Goal: Task Accomplishment & Management: Use online tool/utility

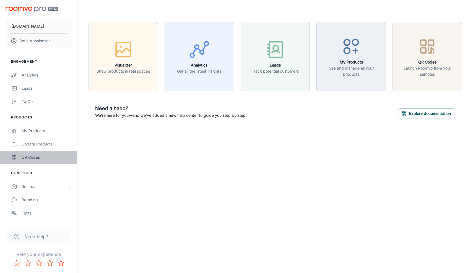
click at [45, 156] on div "QR Codes" at bounding box center [47, 158] width 50 height 6
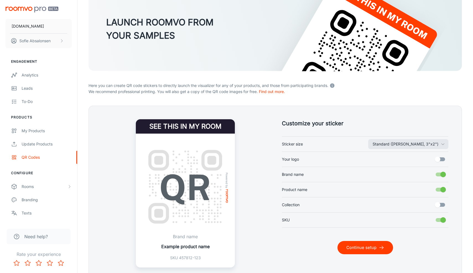
scroll to position [46, 0]
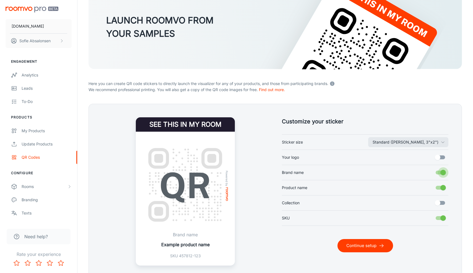
click at [443, 173] on input "Brand name" at bounding box center [443, 173] width 32 height 11
checkbox input "false"
click at [441, 186] on input "Product name" at bounding box center [443, 188] width 32 height 11
checkbox input "false"
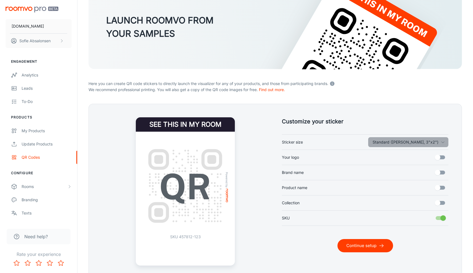
click at [440, 142] on button "Standard ([PERSON_NAME], 3"x2")" at bounding box center [408, 142] width 80 height 10
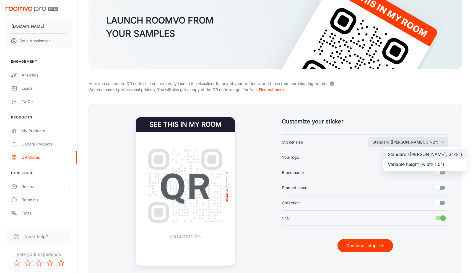
click at [426, 165] on li "Variable height (width 1.5")" at bounding box center [424, 165] width 83 height 10
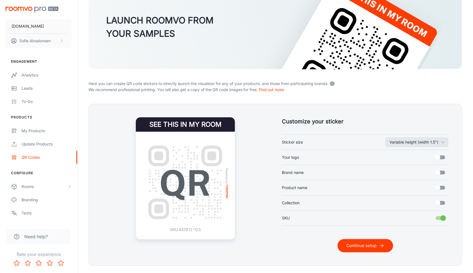
click at [367, 246] on button "Continue setup" at bounding box center [365, 245] width 56 height 13
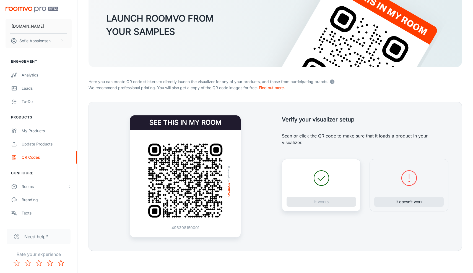
scroll to position [48, 0]
click at [409, 203] on button "It doesn’t work" at bounding box center [408, 202] width 69 height 10
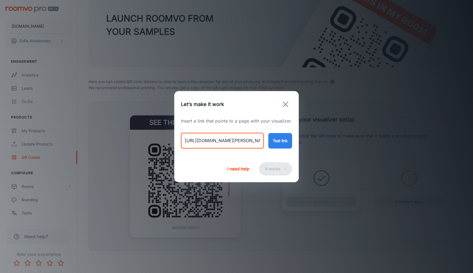
click at [212, 137] on input "[URL][DOMAIN_NAME][PERSON_NAME]" at bounding box center [222, 140] width 83 height 15
drag, startPoint x: 186, startPoint y: 141, endPoint x: 364, endPoint y: 149, distance: 178.8
click at [364, 149] on div "Let’s make it work Insert a link that points to a page with your visualizer. [U…" at bounding box center [236, 136] width 473 height 273
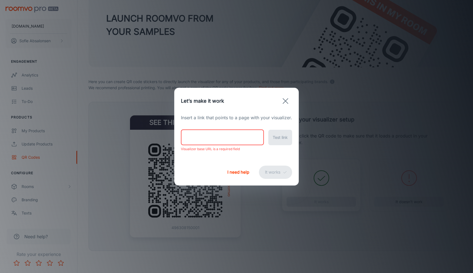
paste input "[URL][DOMAIN_NAME][PERSON_NAME]"
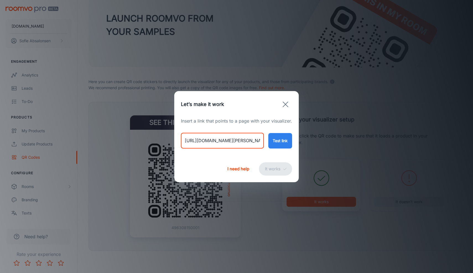
type input "[URL][DOMAIN_NAME][PERSON_NAME]"
click at [283, 140] on button "Test link" at bounding box center [280, 140] width 24 height 15
click at [270, 170] on button "It works" at bounding box center [275, 169] width 33 height 13
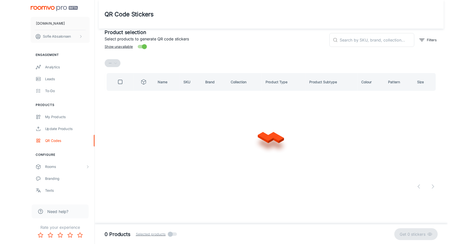
scroll to position [0, 0]
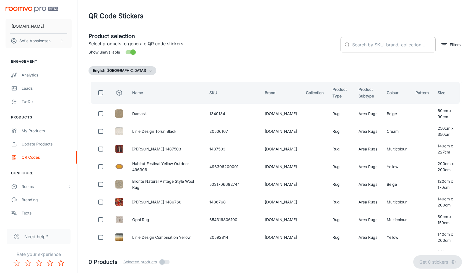
click at [370, 43] on input "text" at bounding box center [394, 44] width 84 height 15
paste input "654316807848"
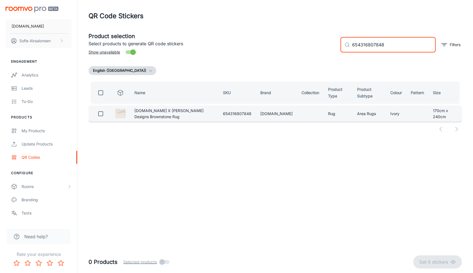
type input "654316807848"
click at [100, 115] on input "checkbox" at bounding box center [100, 113] width 11 height 11
checkbox input "true"
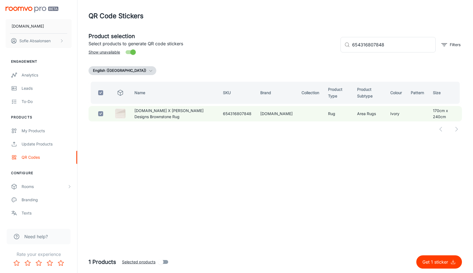
click at [436, 266] on button "Get 1 sticker" at bounding box center [439, 262] width 46 height 13
checkbox input "false"
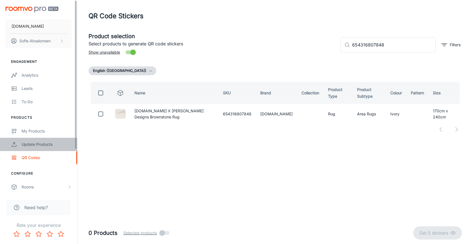
click at [58, 144] on div "Update Products" at bounding box center [47, 144] width 50 height 6
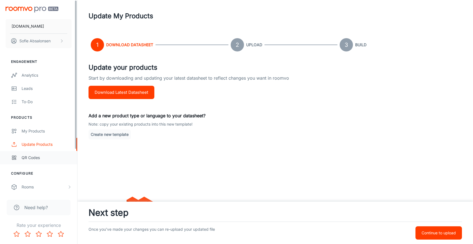
click at [56, 154] on link "QR Codes" at bounding box center [38, 157] width 77 height 13
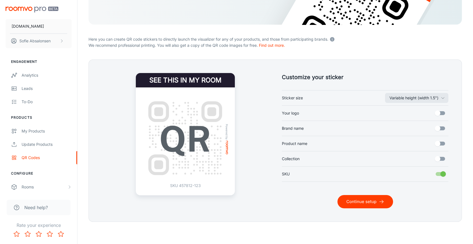
scroll to position [91, 0]
click at [442, 100] on icon "button" at bounding box center [442, 98] width 4 height 4
click at [442, 100] on div at bounding box center [236, 122] width 473 height 244
click at [370, 202] on button "Continue setup" at bounding box center [365, 201] width 56 height 13
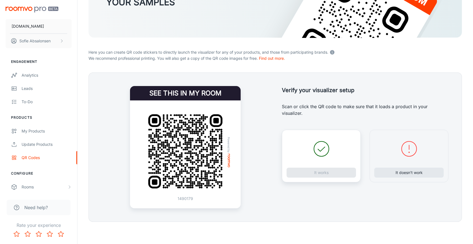
scroll to position [78, 0]
click at [397, 178] on div "It doesn’t work" at bounding box center [408, 156] width 79 height 53
click at [401, 174] on button "It doesn’t work" at bounding box center [408, 173] width 69 height 10
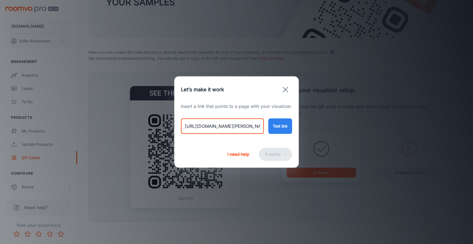
drag, startPoint x: 184, startPoint y: 126, endPoint x: 307, endPoint y: 130, distance: 123.1
click at [307, 130] on div "Let’s make it work Insert a link that points to a page with your visualizer. [U…" at bounding box center [236, 122] width 473 height 244
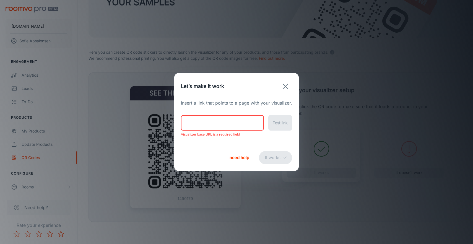
paste input "[URL][DOMAIN_NAME][PERSON_NAME]"
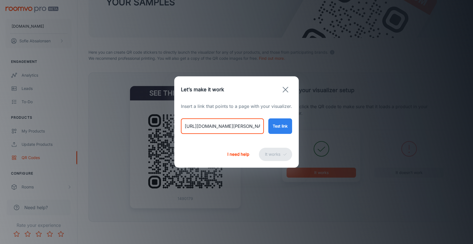
type input "[URL][DOMAIN_NAME][PERSON_NAME]"
click at [284, 131] on button "Test link" at bounding box center [280, 125] width 24 height 15
click at [276, 153] on button "It works" at bounding box center [275, 154] width 33 height 13
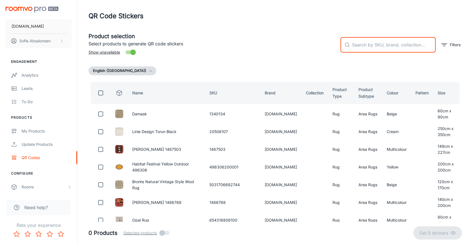
click at [381, 46] on input "text" at bounding box center [394, 44] width 84 height 15
paste input "654316807855"
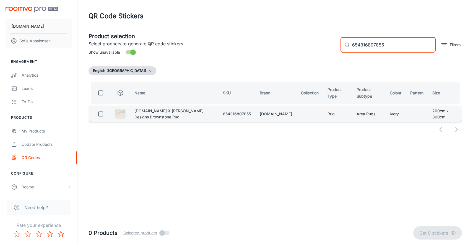
type input "654316807855"
click at [101, 116] on input "checkbox" at bounding box center [100, 113] width 11 height 11
checkbox input "true"
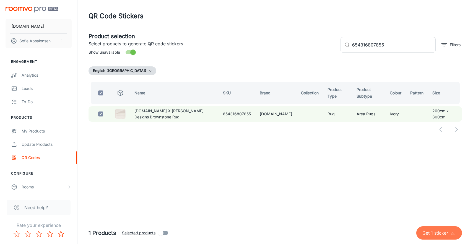
click at [436, 233] on p "Get 1 sticker" at bounding box center [436, 232] width 28 height 7
checkbox input "false"
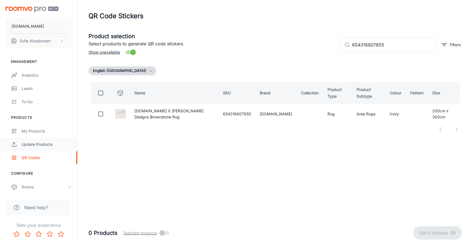
click at [59, 148] on link "Update Products" at bounding box center [38, 144] width 77 height 13
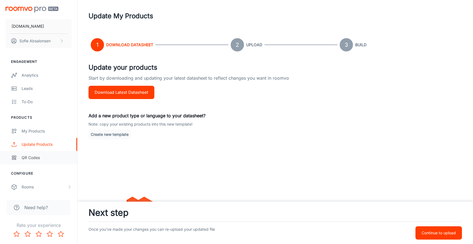
click at [55, 160] on div "QR Codes" at bounding box center [47, 158] width 50 height 6
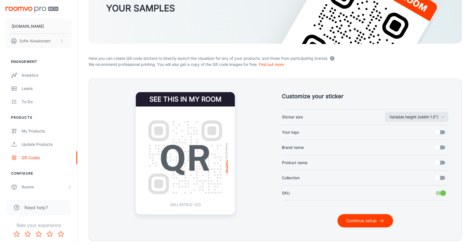
scroll to position [74, 0]
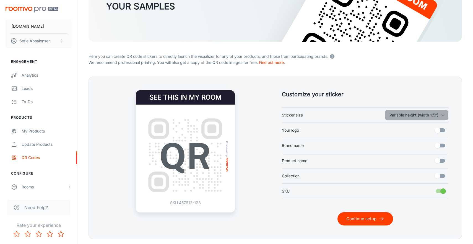
click at [403, 114] on button "Variable height (width 1.5")" at bounding box center [416, 115] width 63 height 10
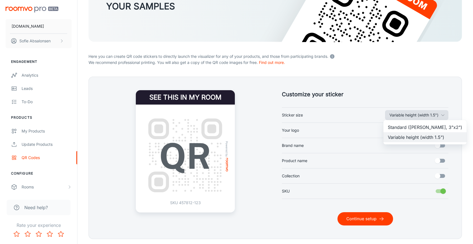
click at [403, 114] on div at bounding box center [236, 122] width 473 height 244
click at [375, 221] on button "Continue setup" at bounding box center [365, 218] width 56 height 13
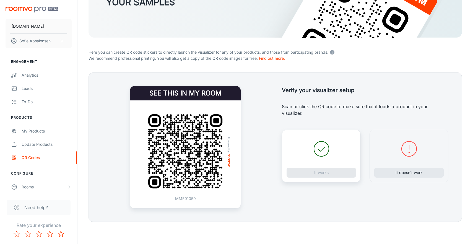
scroll to position [78, 0]
click at [405, 167] on div "It doesn’t work" at bounding box center [408, 156] width 79 height 53
click at [405, 178] on div "It doesn’t work" at bounding box center [408, 156] width 79 height 53
click at [408, 173] on button "It doesn’t work" at bounding box center [408, 173] width 69 height 10
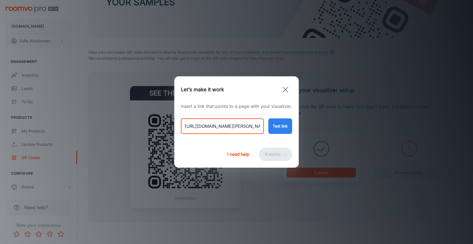
drag, startPoint x: 183, startPoint y: 128, endPoint x: 388, endPoint y: 162, distance: 208.0
click at [388, 162] on div "Let’s make it work Insert a link that points to a page with your visualizer. [U…" at bounding box center [236, 122] width 473 height 244
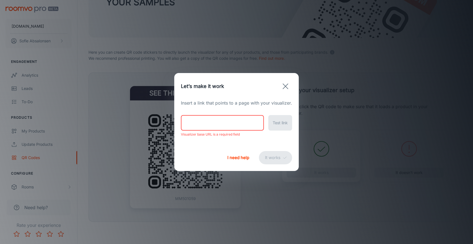
paste input "[URL][DOMAIN_NAME][PERSON_NAME]"
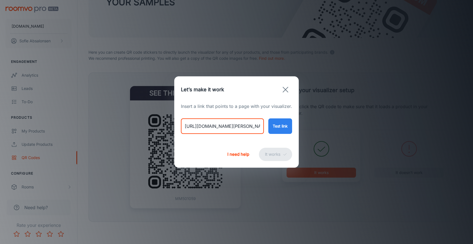
type input "[URL][DOMAIN_NAME][PERSON_NAME]"
click at [291, 126] on button "Test link" at bounding box center [280, 125] width 24 height 15
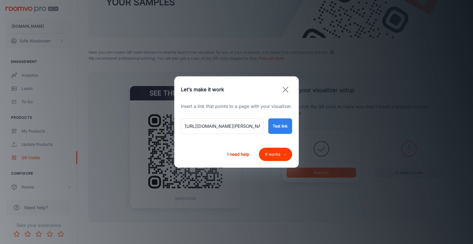
click at [278, 155] on button "It works" at bounding box center [275, 154] width 33 height 13
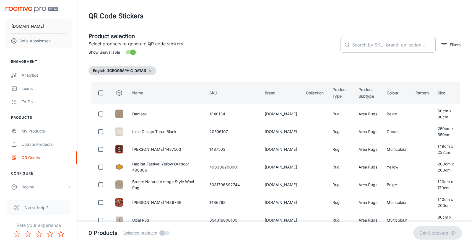
click at [367, 48] on input "text" at bounding box center [394, 44] width 84 height 15
paste input "654316808463"
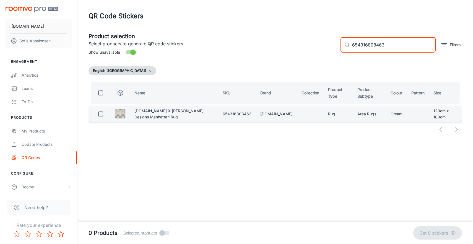
type input "654316808463"
click at [102, 111] on input "checkbox" at bounding box center [100, 113] width 11 height 11
checkbox input "true"
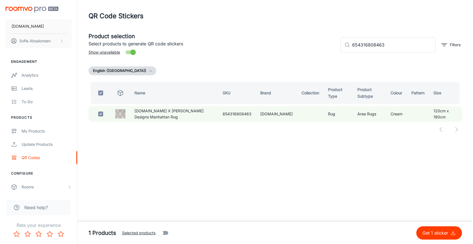
click at [448, 235] on p "Get 1 sticker" at bounding box center [436, 232] width 28 height 7
checkbox input "false"
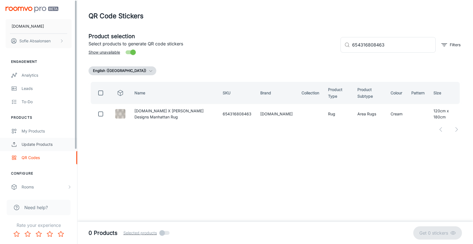
click at [58, 146] on div "Update Products" at bounding box center [47, 144] width 50 height 6
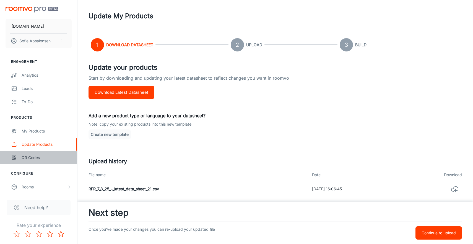
click at [48, 160] on div "QR Codes" at bounding box center [47, 158] width 50 height 6
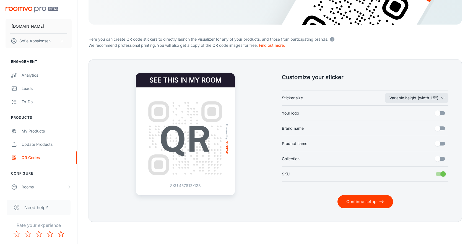
click at [361, 200] on button "Continue setup" at bounding box center [365, 201] width 56 height 13
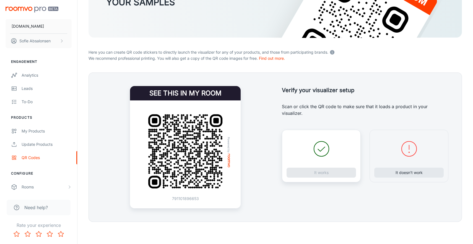
scroll to position [78, 0]
click at [395, 167] on div "It doesn’t work" at bounding box center [408, 156] width 79 height 53
click at [399, 172] on button "It doesn’t work" at bounding box center [408, 173] width 69 height 10
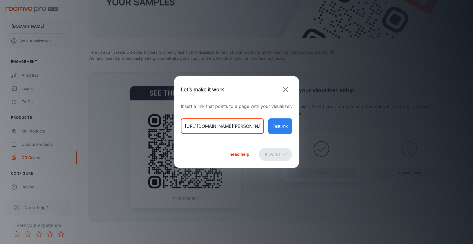
drag, startPoint x: 184, startPoint y: 127, endPoint x: 356, endPoint y: 133, distance: 172.9
click at [356, 133] on div "Let’s make it work Insert a link that points to a page with your visualizer. [U…" at bounding box center [236, 122] width 473 height 244
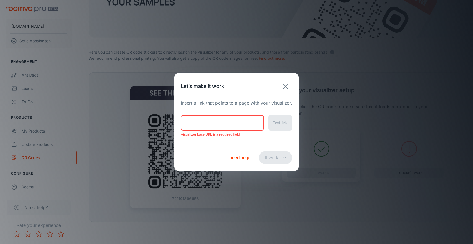
paste input "[URL][DOMAIN_NAME][PERSON_NAME]"
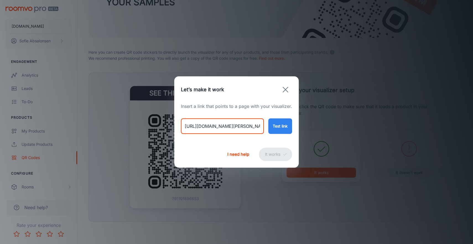
type input "[URL][DOMAIN_NAME][PERSON_NAME]"
click at [290, 130] on button "Test link" at bounding box center [280, 125] width 24 height 15
click at [274, 153] on button "It works" at bounding box center [275, 154] width 33 height 13
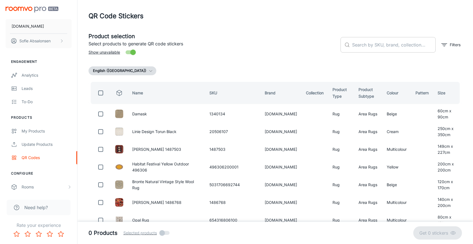
click at [384, 45] on input "text" at bounding box center [394, 44] width 84 height 15
paste input "654316808326"
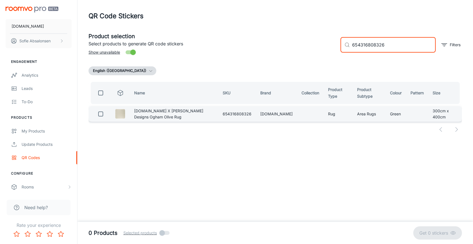
type input "654316808326"
click at [99, 114] on input "checkbox" at bounding box center [100, 113] width 11 height 11
checkbox input "true"
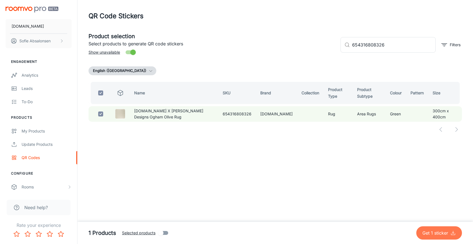
click at [436, 231] on p "Get 1 sticker" at bounding box center [436, 232] width 28 height 7
checkbox input "false"
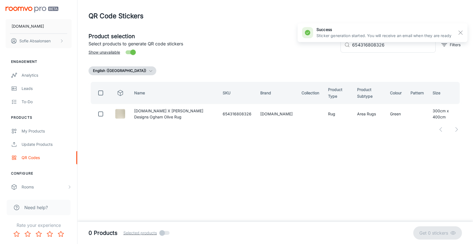
click at [187, 1] on header "QR Code Stickers" at bounding box center [275, 16] width 387 height 32
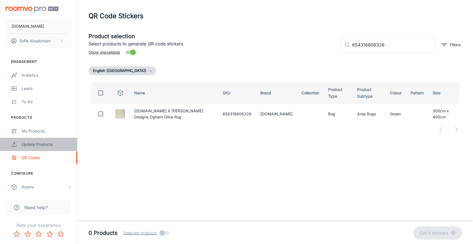
click at [48, 145] on div "Update Products" at bounding box center [47, 144] width 50 height 6
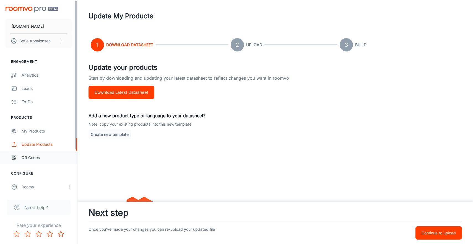
click at [52, 158] on div "QR Codes" at bounding box center [47, 158] width 50 height 6
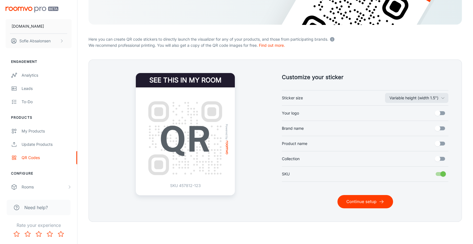
scroll to position [91, 0]
click at [362, 204] on button "Continue setup" at bounding box center [365, 201] width 56 height 13
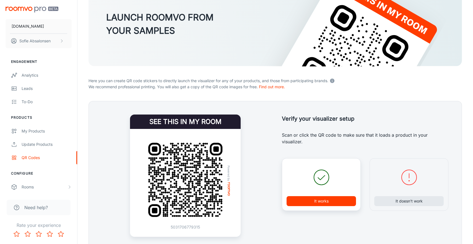
scroll to position [59, 0]
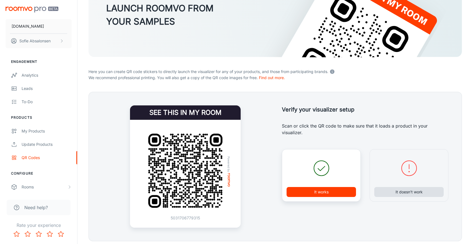
click at [402, 191] on button "It doesn’t work" at bounding box center [408, 192] width 69 height 10
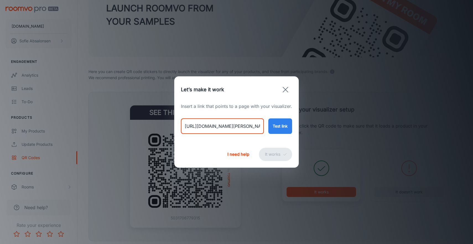
drag, startPoint x: 186, startPoint y: 126, endPoint x: 278, endPoint y: 126, distance: 91.8
click at [278, 126] on div "[URL][DOMAIN_NAME][PERSON_NAME] ​ Test link" at bounding box center [236, 121] width 111 height 24
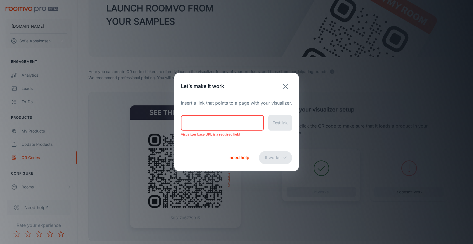
paste input "[URL][DOMAIN_NAME][PERSON_NAME]"
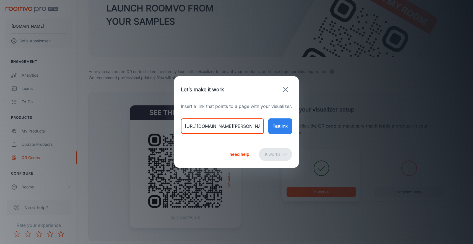
type input "[URL][DOMAIN_NAME][PERSON_NAME]"
click at [283, 129] on button "Test link" at bounding box center [280, 125] width 24 height 15
click at [275, 154] on button "It works" at bounding box center [275, 154] width 33 height 13
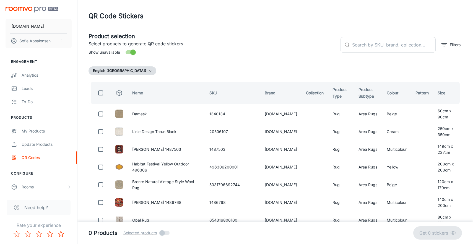
click at [129, 1] on header "QR Code Stickers" at bounding box center [275, 16] width 387 height 32
click at [363, 49] on input "text" at bounding box center [394, 44] width 84 height 15
paste input "654316808357"
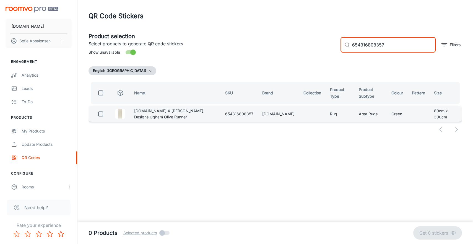
type input "654316808357"
click at [103, 113] on input "checkbox" at bounding box center [100, 113] width 11 height 11
checkbox input "true"
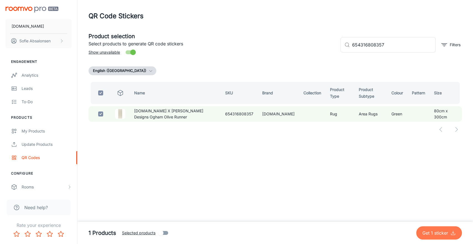
click at [435, 236] on p "Get 1 sticker" at bounding box center [436, 232] width 28 height 7
checkbox input "false"
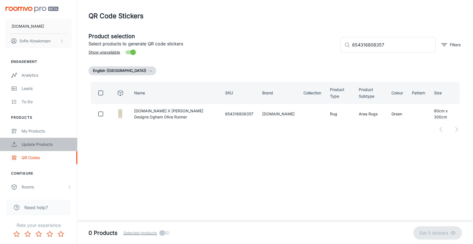
click at [52, 141] on div "Update Products" at bounding box center [47, 144] width 50 height 6
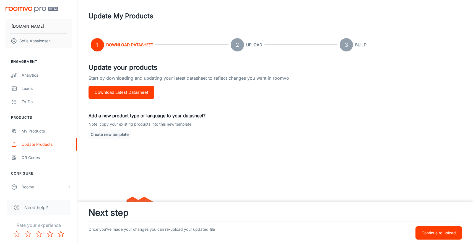
scroll to position [9, 0]
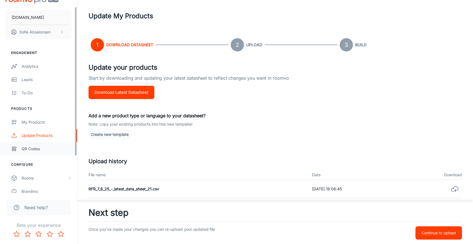
click at [55, 147] on div "QR Codes" at bounding box center [47, 149] width 50 height 6
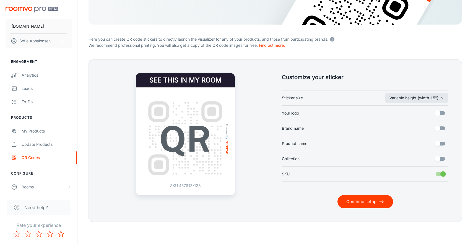
scroll to position [91, 0]
click at [368, 201] on button "Continue setup" at bounding box center [365, 201] width 56 height 13
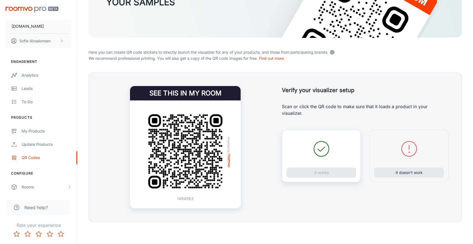
scroll to position [78, 0]
click at [403, 170] on button "It doesn’t work" at bounding box center [408, 173] width 69 height 10
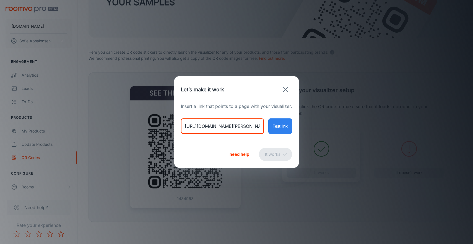
drag, startPoint x: 184, startPoint y: 128, endPoint x: 318, endPoint y: 130, distance: 133.6
click at [318, 130] on div "Let’s make it work Insert a link that points to a page with your visualizer. [U…" at bounding box center [236, 122] width 473 height 244
paste input "vienna-waltz"
type input "[URL][DOMAIN_NAME][PERSON_NAME]"
click at [284, 117] on div "[URL][DOMAIN_NAME][PERSON_NAME] ​ Test link" at bounding box center [236, 121] width 111 height 24
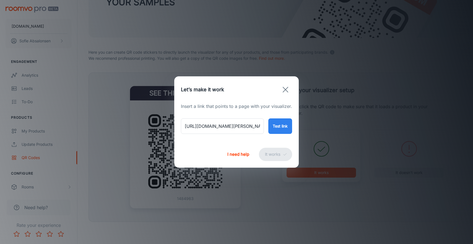
click at [283, 126] on button "Test link" at bounding box center [280, 125] width 24 height 15
click at [278, 154] on button "It works" at bounding box center [275, 154] width 33 height 13
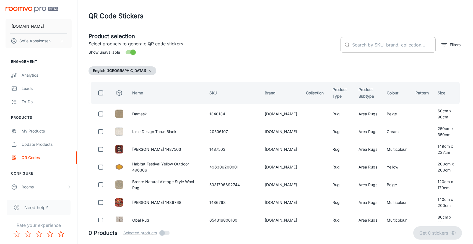
click at [403, 41] on input "text" at bounding box center [394, 44] width 84 height 15
paste input "654316807954"
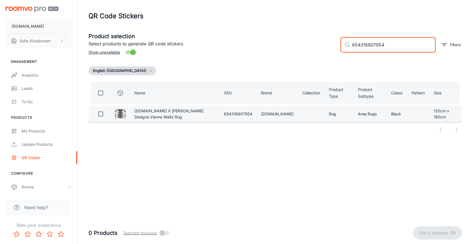
type input "654316807954"
click at [102, 115] on input "checkbox" at bounding box center [100, 113] width 11 height 11
checkbox input "true"
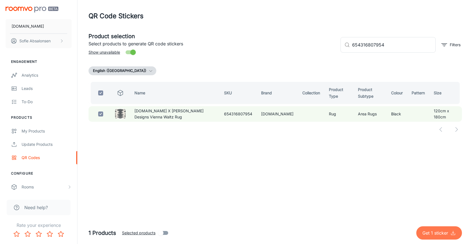
click at [433, 231] on p "Get 1 sticker" at bounding box center [436, 232] width 28 height 7
checkbox input "false"
click at [99, 116] on input "checkbox" at bounding box center [100, 113] width 11 height 11
checkbox input "true"
click at [426, 234] on p "Get 1 sticker" at bounding box center [436, 232] width 28 height 7
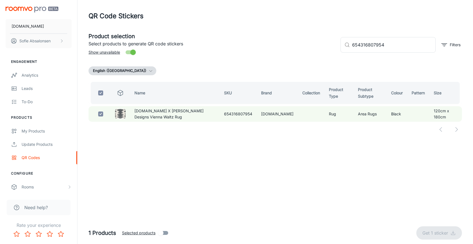
checkbox input "false"
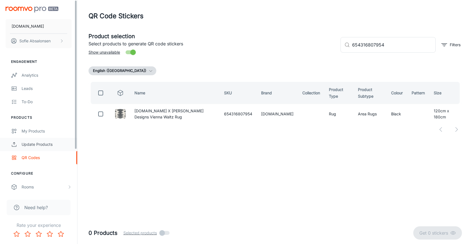
click at [63, 142] on div "Update Products" at bounding box center [47, 144] width 50 height 6
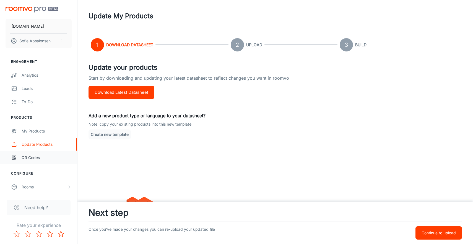
click at [56, 158] on div "QR Codes" at bounding box center [47, 158] width 50 height 6
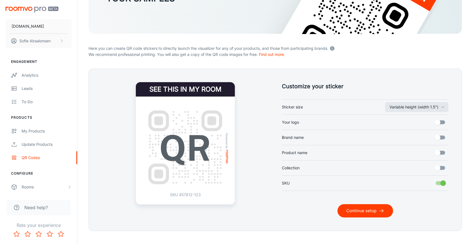
click at [357, 209] on button "Continue setup" at bounding box center [365, 210] width 56 height 13
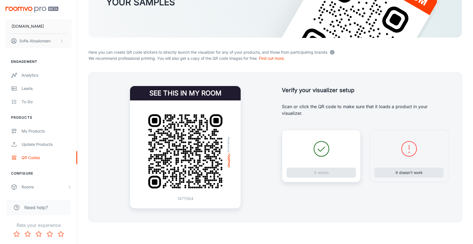
scroll to position [78, 0]
click at [388, 169] on button "It doesn’t work" at bounding box center [408, 173] width 69 height 10
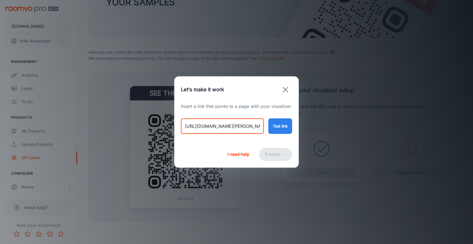
drag, startPoint x: 183, startPoint y: 126, endPoint x: 378, endPoint y: 132, distance: 195.0
click at [378, 132] on div "Let’s make it work Insert a link that points to a page with your visualizer. [U…" at bounding box center [236, 122] width 473 height 244
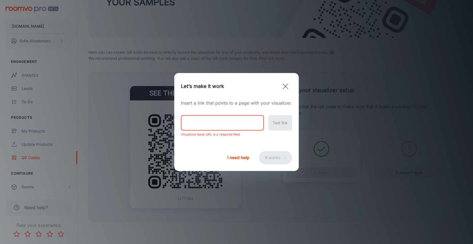
paste input "[URL][DOMAIN_NAME][PERSON_NAME]"
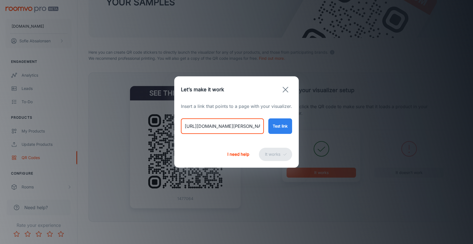
type input "[URL][DOMAIN_NAME][PERSON_NAME]"
click at [282, 129] on button "Test link" at bounding box center [280, 125] width 24 height 15
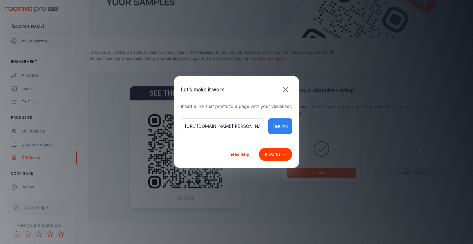
click at [267, 155] on button "It works" at bounding box center [275, 154] width 33 height 13
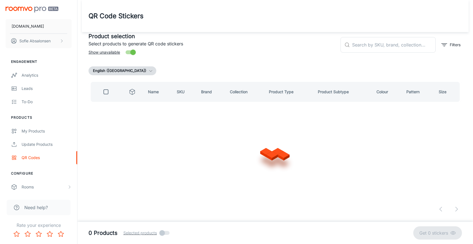
scroll to position [0, 0]
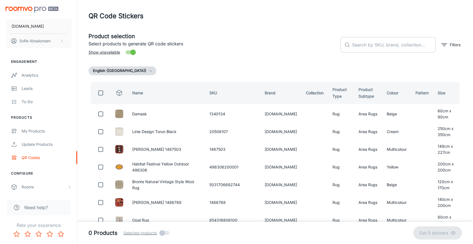
click at [372, 47] on input "text" at bounding box center [394, 44] width 84 height 15
paste input "654316807824"
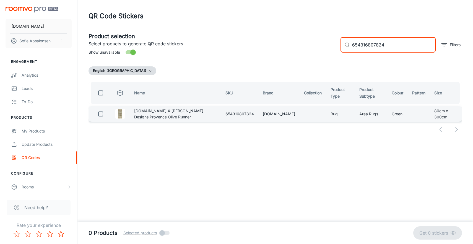
type input "654316807824"
click at [105, 116] on input "checkbox" at bounding box center [100, 113] width 11 height 11
checkbox input "true"
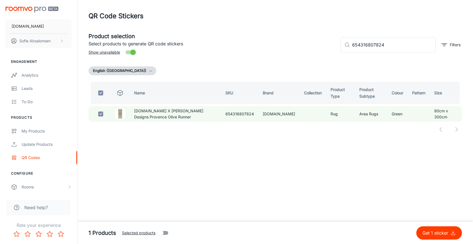
click at [431, 230] on p "Get 1 sticker" at bounding box center [436, 232] width 28 height 7
checkbox input "false"
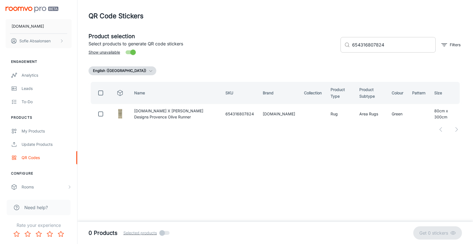
click at [389, 45] on input "654316807824" at bounding box center [394, 44] width 84 height 15
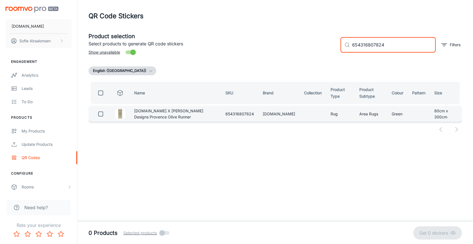
click at [102, 116] on input "checkbox" at bounding box center [100, 113] width 11 height 11
checkbox input "true"
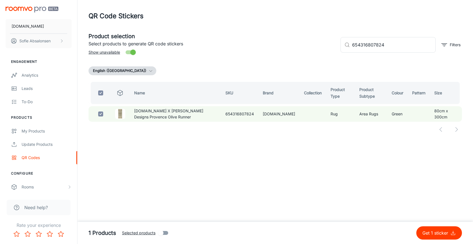
click at [432, 233] on p "Get 1 sticker" at bounding box center [436, 232] width 28 height 7
checkbox input "false"
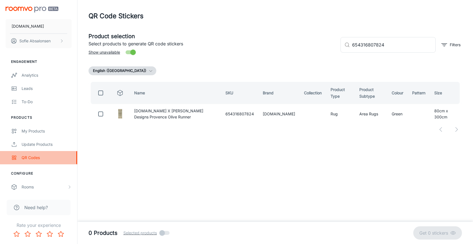
click at [65, 152] on link "QR Codes" at bounding box center [38, 157] width 77 height 13
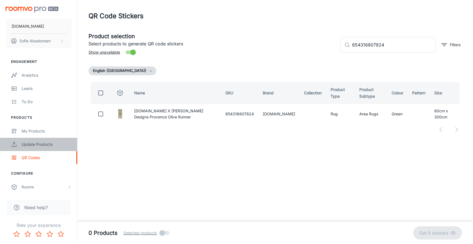
click at [67, 144] on div "Update Products" at bounding box center [47, 144] width 50 height 6
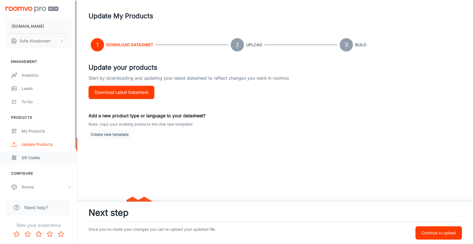
click at [60, 159] on div "QR Codes" at bounding box center [47, 158] width 50 height 6
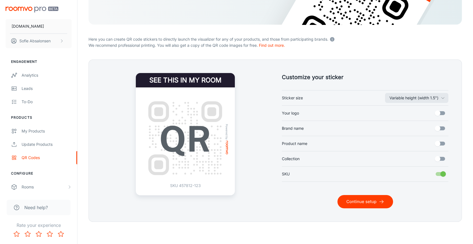
scroll to position [91, 0]
click at [356, 198] on button "Continue setup" at bounding box center [365, 201] width 56 height 13
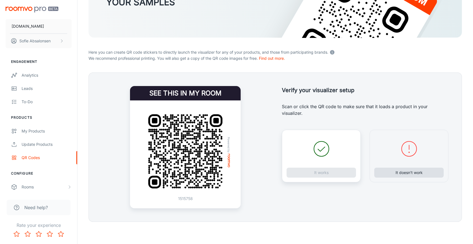
scroll to position [78, 0]
click at [396, 173] on button "It doesn’t work" at bounding box center [408, 173] width 69 height 10
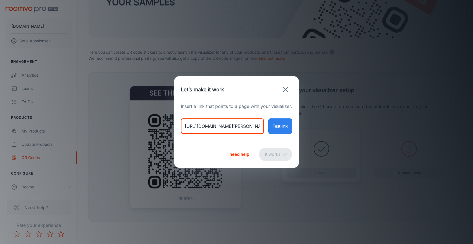
drag, startPoint x: 185, startPoint y: 126, endPoint x: 345, endPoint y: 130, distance: 159.6
click at [345, 130] on div "Let’s make it work Insert a link that points to a page with your visualizer. [U…" at bounding box center [236, 122] width 473 height 244
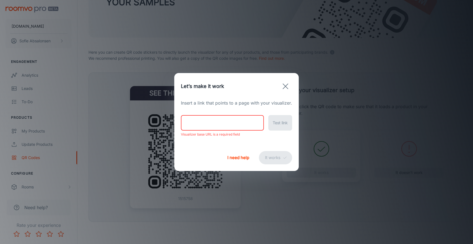
paste input "[URL][DOMAIN_NAME][PERSON_NAME]"
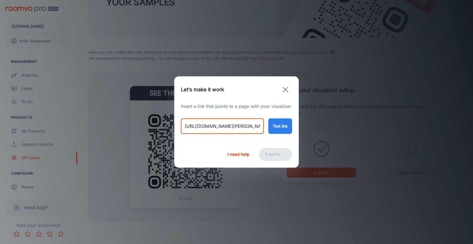
type input "[URL][DOMAIN_NAME][PERSON_NAME]"
click at [281, 127] on button "Test link" at bounding box center [280, 125] width 24 height 15
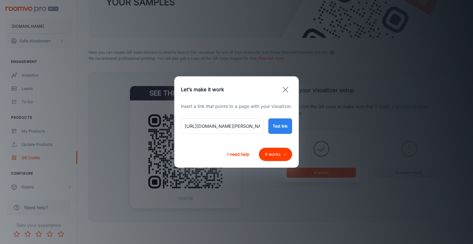
click at [278, 154] on button "It works" at bounding box center [275, 154] width 33 height 13
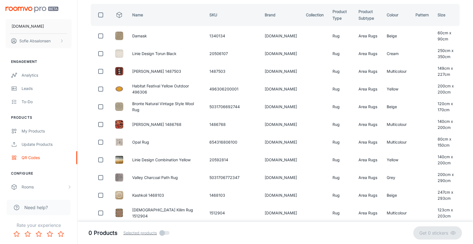
scroll to position [0, 0]
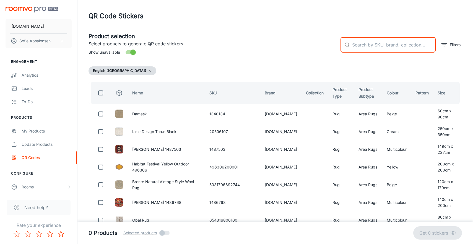
click at [364, 43] on input "text" at bounding box center [394, 44] width 84 height 15
paste input "654316808081"
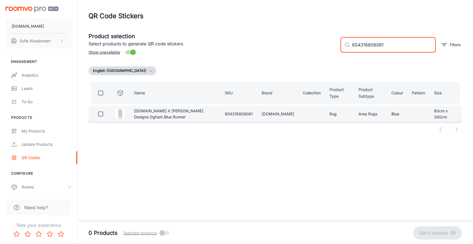
type input "654316808081"
click at [100, 114] on input "checkbox" at bounding box center [100, 113] width 11 height 11
checkbox input "true"
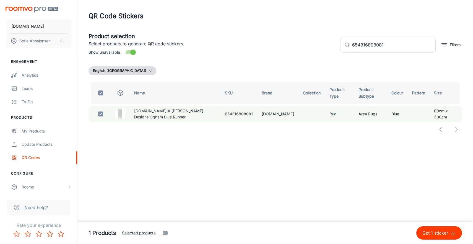
click at [434, 232] on p "Get 1 sticker" at bounding box center [436, 232] width 28 height 7
checkbox input "false"
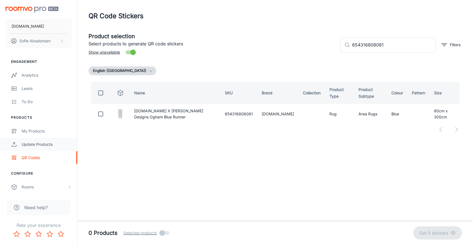
click at [59, 142] on div "Update Products" at bounding box center [47, 144] width 50 height 6
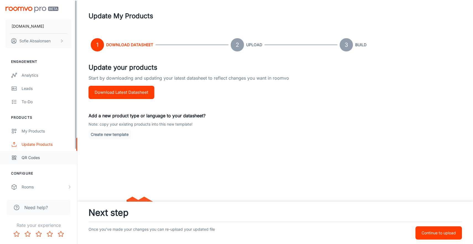
click at [52, 161] on link "QR Codes" at bounding box center [38, 157] width 77 height 13
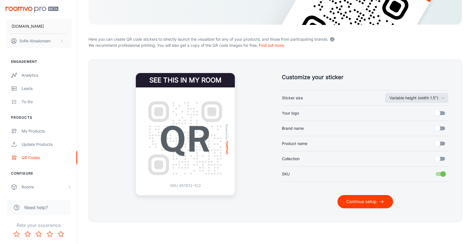
click at [360, 200] on button "Continue setup" at bounding box center [365, 201] width 56 height 13
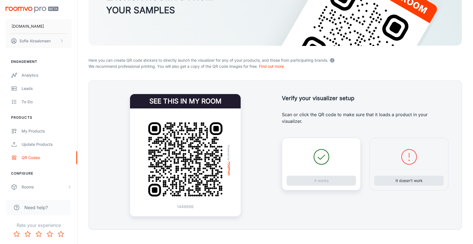
scroll to position [72, 0]
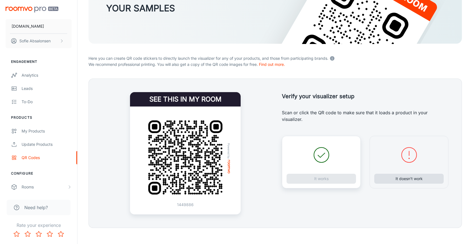
click at [383, 183] on button "It doesn’t work" at bounding box center [408, 179] width 69 height 10
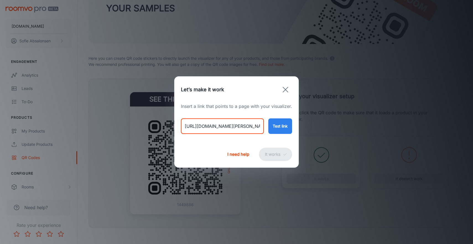
drag, startPoint x: 183, startPoint y: 128, endPoint x: 413, endPoint y: 128, distance: 229.5
click at [413, 128] on div "Let’s make it work Insert a link that points to a page with your visualizer. [U…" at bounding box center [236, 122] width 473 height 244
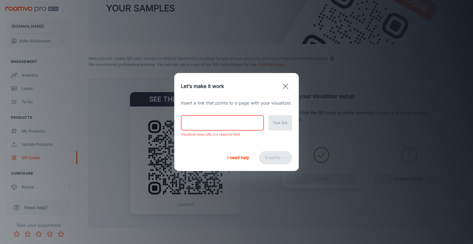
paste input "[URL][DOMAIN_NAME][PERSON_NAME]"
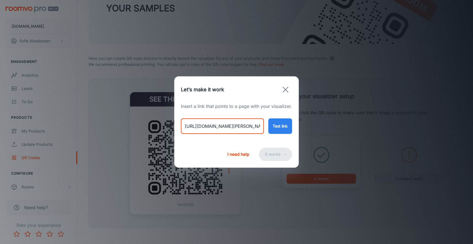
type input "[URL][DOMAIN_NAME][PERSON_NAME]"
click at [287, 129] on button "Test link" at bounding box center [280, 125] width 24 height 15
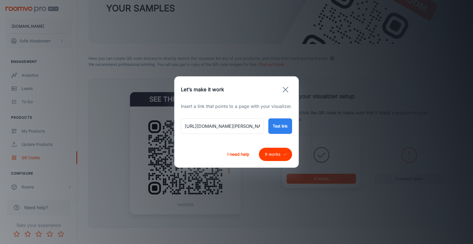
click at [278, 155] on button "It works" at bounding box center [275, 154] width 33 height 13
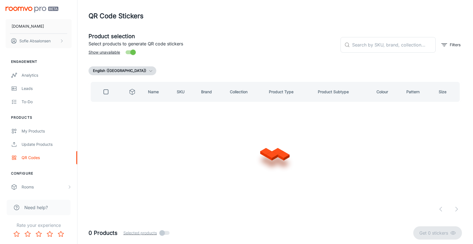
scroll to position [0, 0]
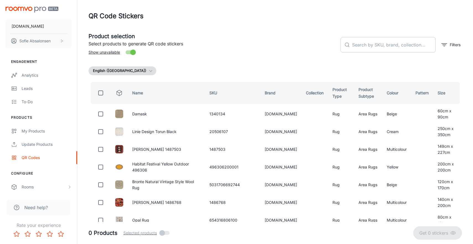
click at [371, 50] on input "text" at bounding box center [394, 44] width 84 height 15
paste input "654316808449"
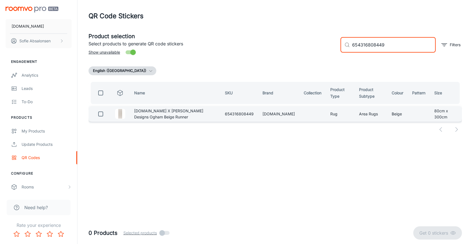
type input "654316808449"
click at [100, 116] on input "checkbox" at bounding box center [100, 113] width 11 height 11
checkbox input "true"
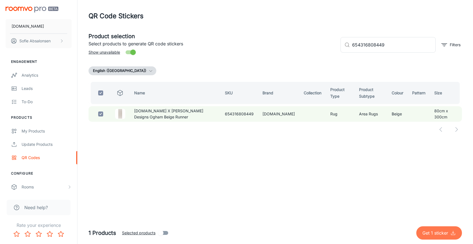
click at [433, 229] on p "Get 1 sticker" at bounding box center [436, 232] width 28 height 7
checkbox input "false"
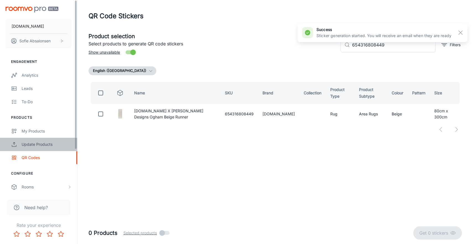
click at [60, 144] on div "Update Products" at bounding box center [47, 144] width 50 height 6
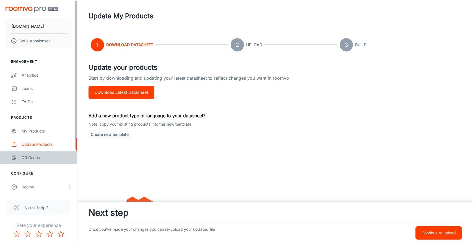
click at [58, 162] on link "QR Codes" at bounding box center [38, 157] width 77 height 13
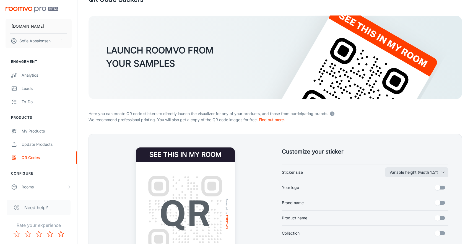
scroll to position [84, 0]
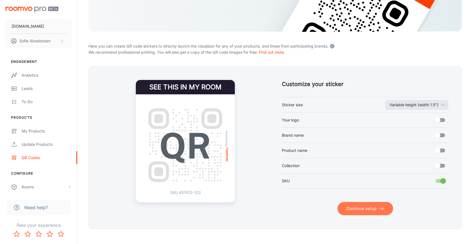
click at [356, 208] on button "Continue setup" at bounding box center [365, 208] width 56 height 13
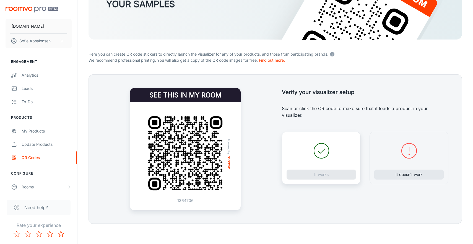
scroll to position [78, 0]
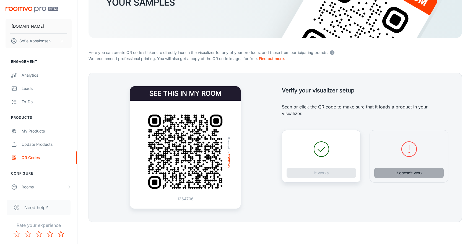
click at [396, 174] on button "It doesn’t work" at bounding box center [408, 173] width 69 height 10
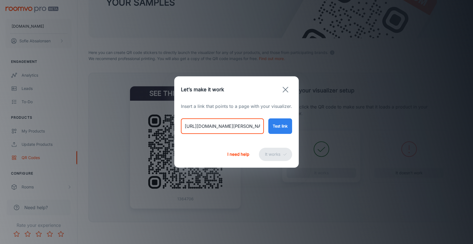
drag, startPoint x: 184, startPoint y: 124, endPoint x: 442, endPoint y: 125, distance: 258.3
click at [442, 125] on div "Let’s make it work Insert a link that points to a page with your visualizer. [U…" at bounding box center [236, 122] width 473 height 244
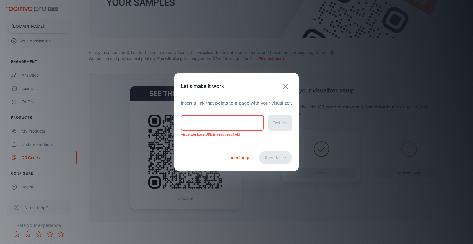
paste input "[URL][DOMAIN_NAME][PERSON_NAME]"
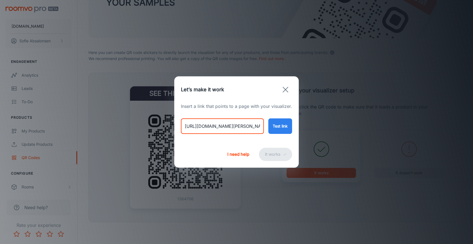
type input "[URL][DOMAIN_NAME][PERSON_NAME]"
click at [283, 130] on button "Test link" at bounding box center [280, 125] width 24 height 15
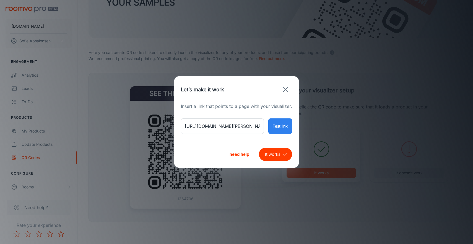
click at [280, 154] on button "It works" at bounding box center [275, 154] width 33 height 13
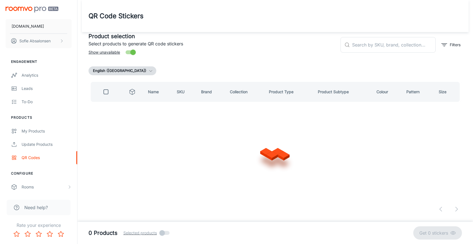
scroll to position [0, 0]
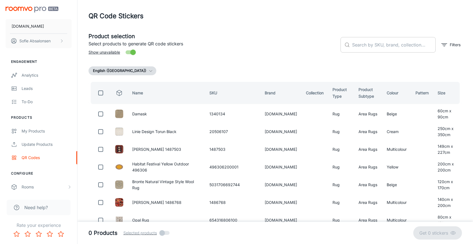
click at [355, 45] on input "text" at bounding box center [394, 44] width 84 height 15
paste input "654316807725"
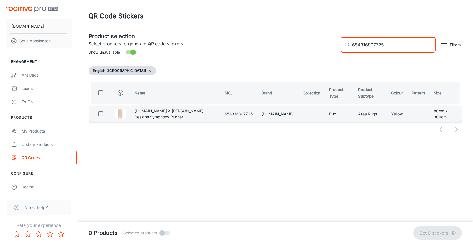
type input "654316807725"
click at [105, 115] on input "checkbox" at bounding box center [100, 113] width 11 height 11
checkbox input "true"
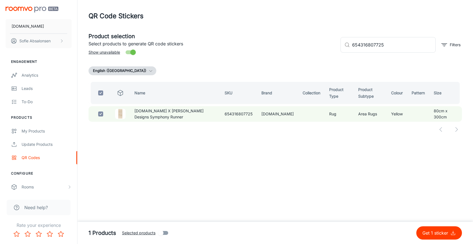
click at [436, 234] on p "Get 1 sticker" at bounding box center [436, 232] width 28 height 7
checkbox input "false"
click at [99, 115] on input "checkbox" at bounding box center [100, 113] width 11 height 11
checkbox input "true"
click at [432, 229] on button "Get 1 sticker" at bounding box center [439, 232] width 46 height 13
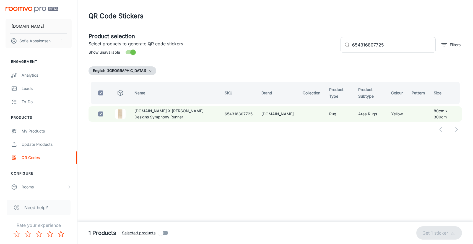
checkbox input "false"
